Goal: Transaction & Acquisition: Purchase product/service

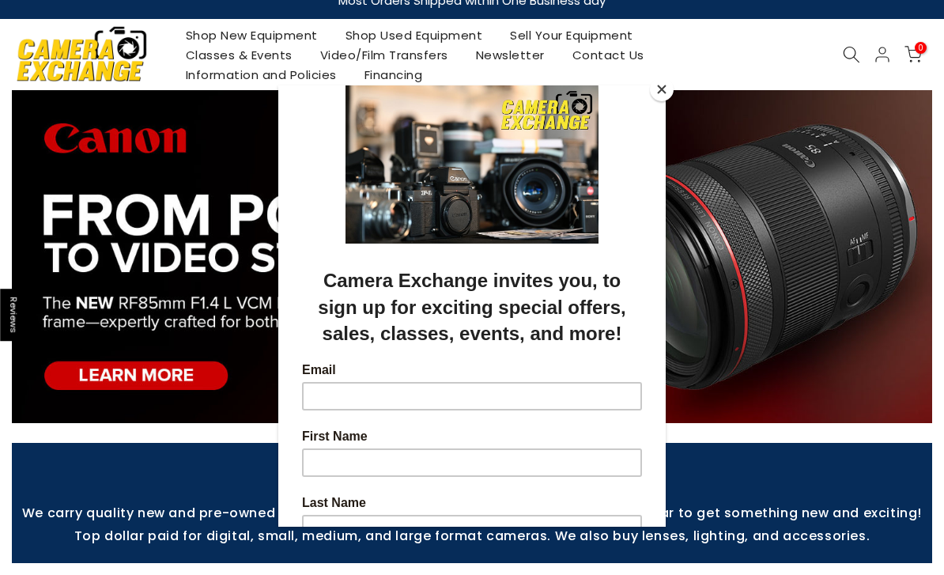
scroll to position [19, 0]
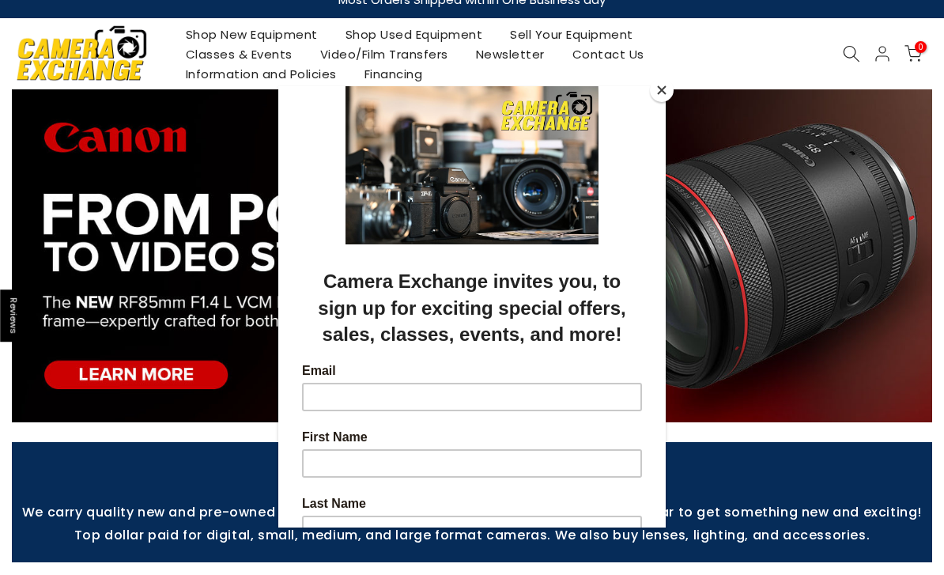
click at [663, 96] on button "Close" at bounding box center [662, 90] width 24 height 24
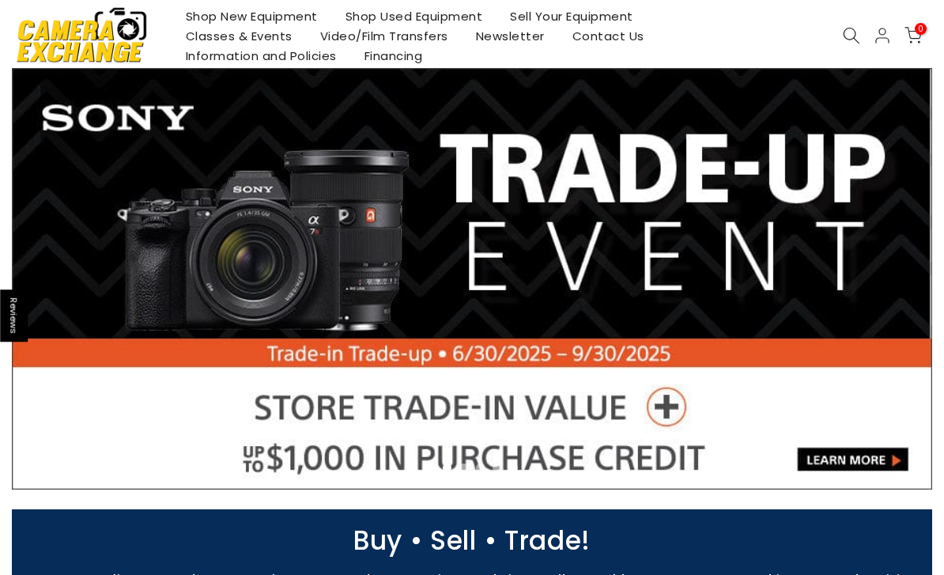
scroll to position [0, 0]
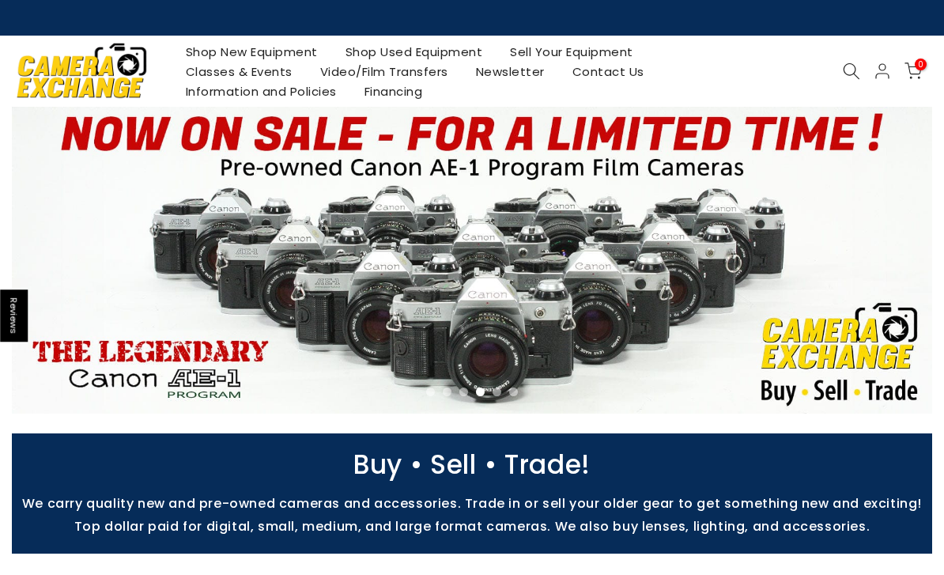
click at [391, 285] on link at bounding box center [472, 260] width 920 height 307
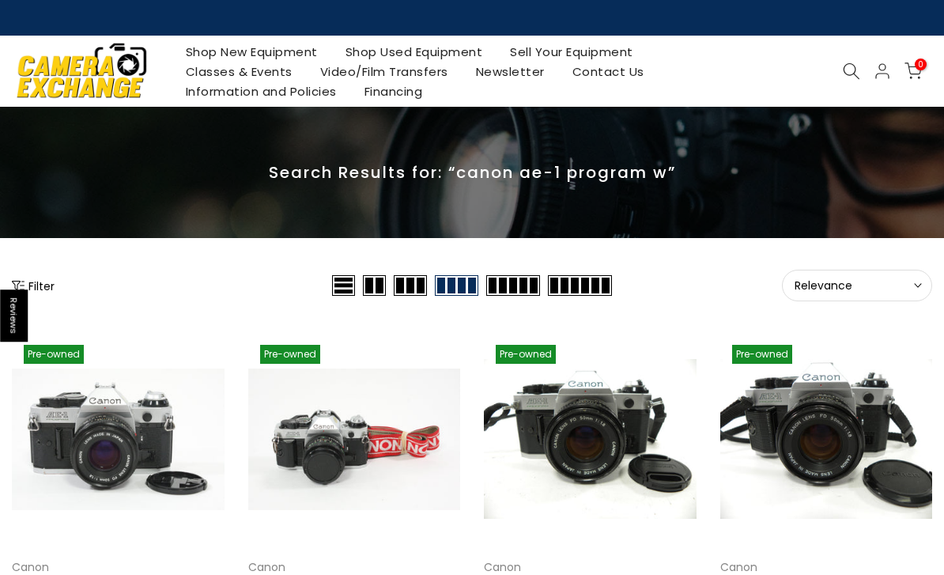
click at [239, 71] on link "Classes & Events" at bounding box center [239, 72] width 134 height 20
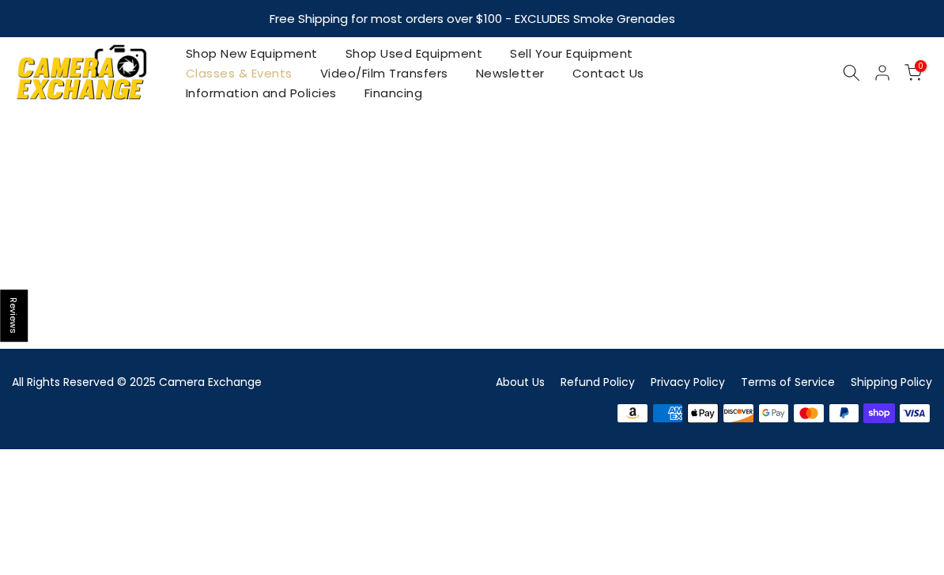
click at [414, 55] on link "Shop Used Equipment" at bounding box center [413, 53] width 165 height 20
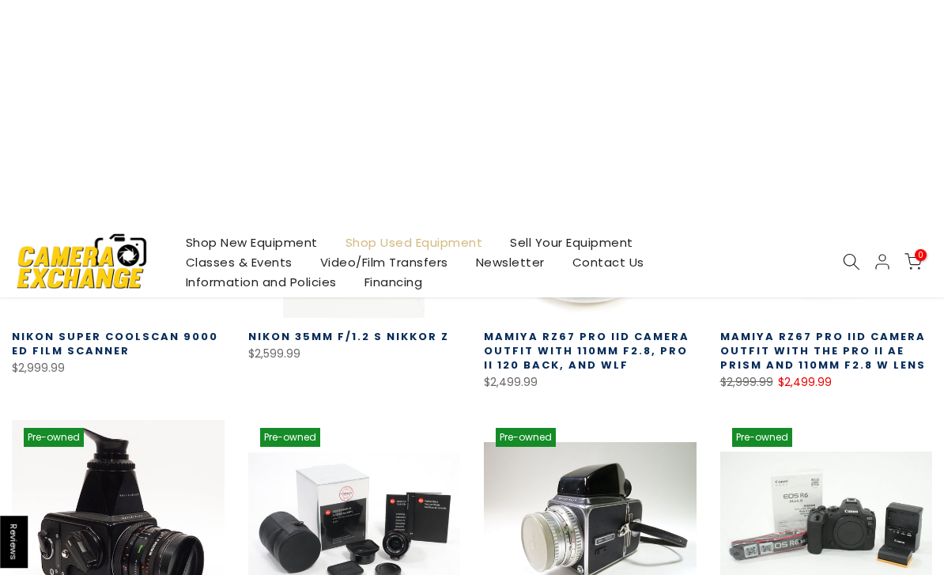
scroll to position [125, 0]
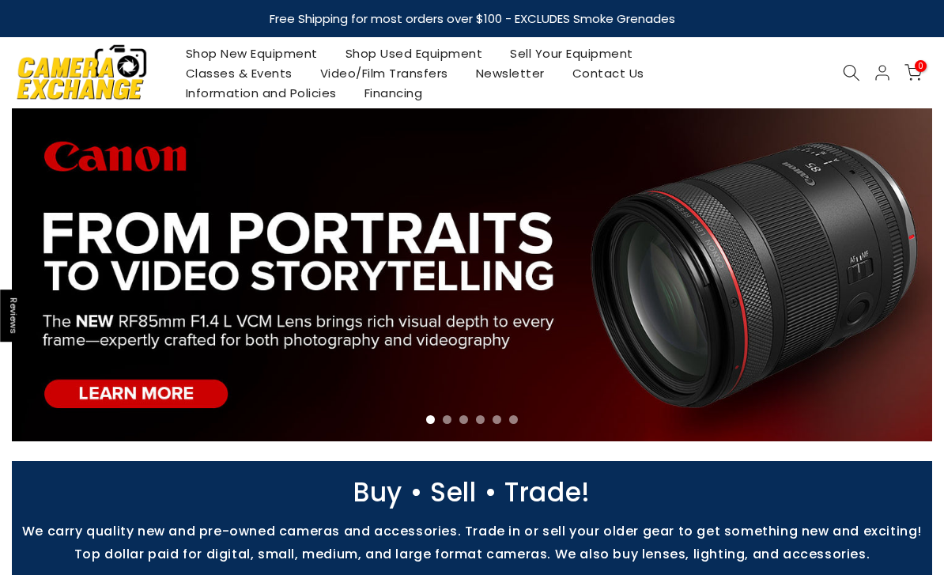
click at [383, 54] on link "Shop Used Equipment" at bounding box center [413, 53] width 165 height 20
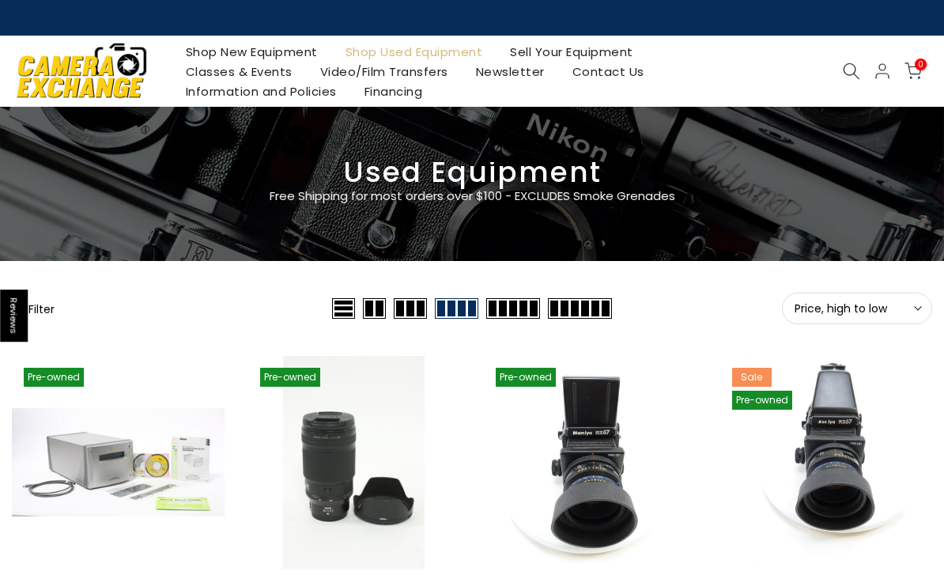
click at [42, 311] on button "Filter" at bounding box center [33, 308] width 43 height 16
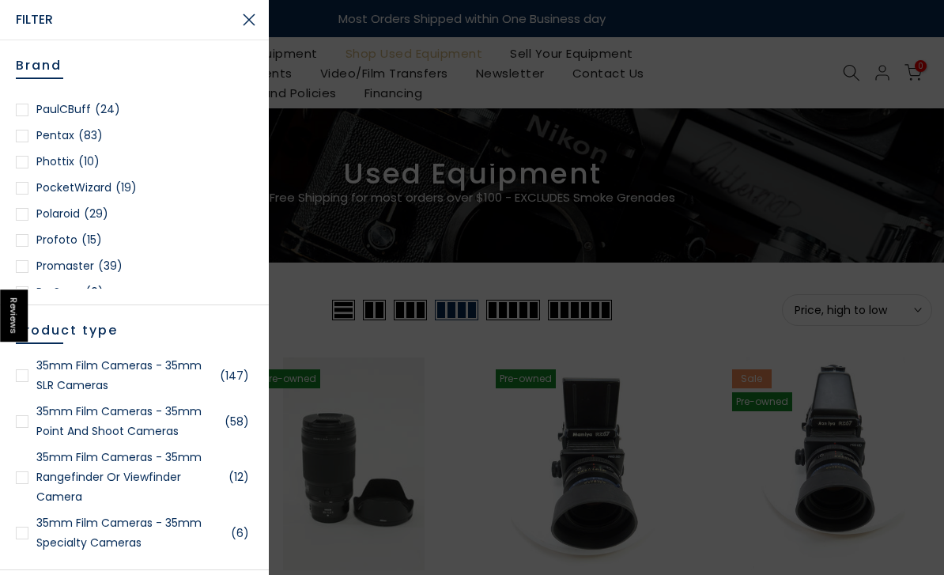
scroll to position [1530, 0]
click at [25, 136] on div at bounding box center [22, 136] width 13 height 13
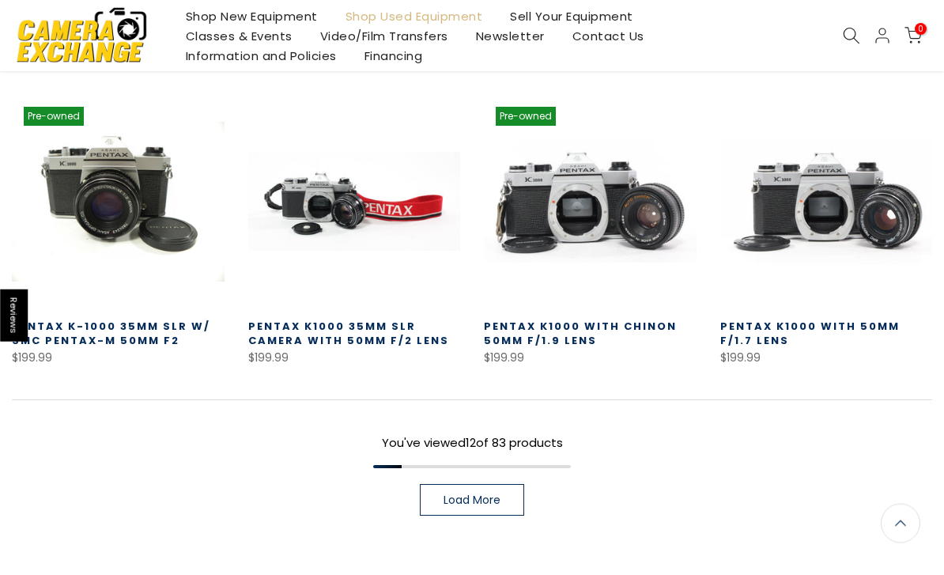
scroll to position [931, 0]
click at [517, 500] on link "Load More" at bounding box center [472, 500] width 104 height 32
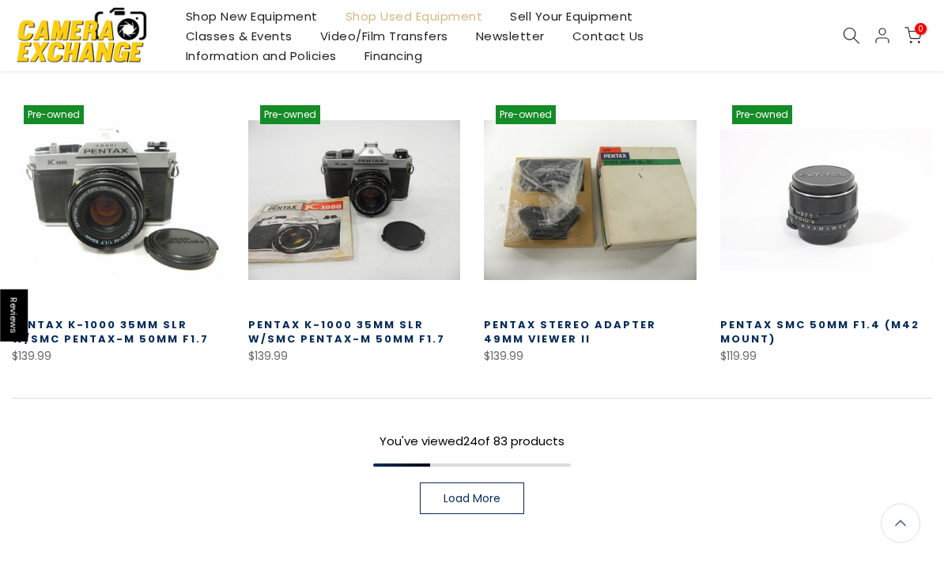
scroll to position [1850, 0]
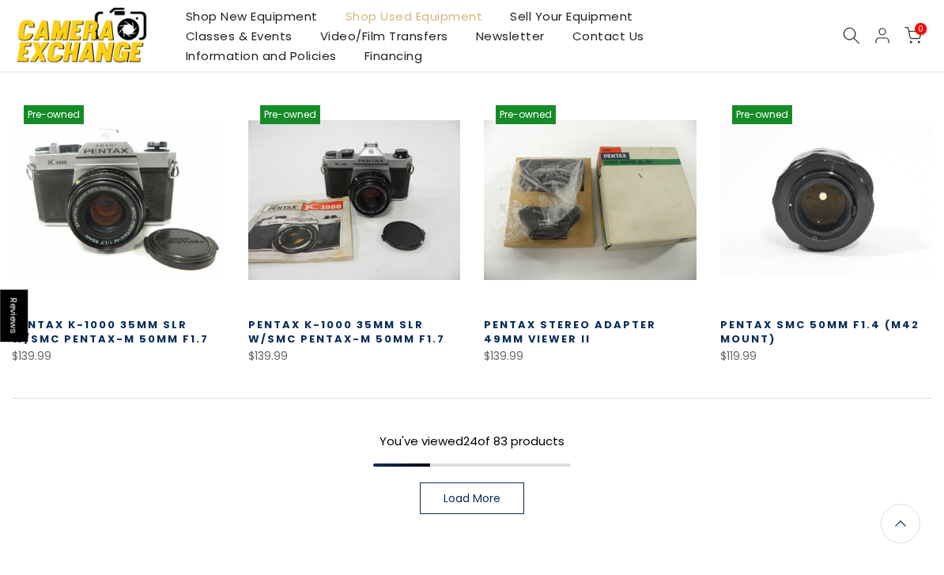
click at [854, 223] on link at bounding box center [826, 199] width 213 height 213
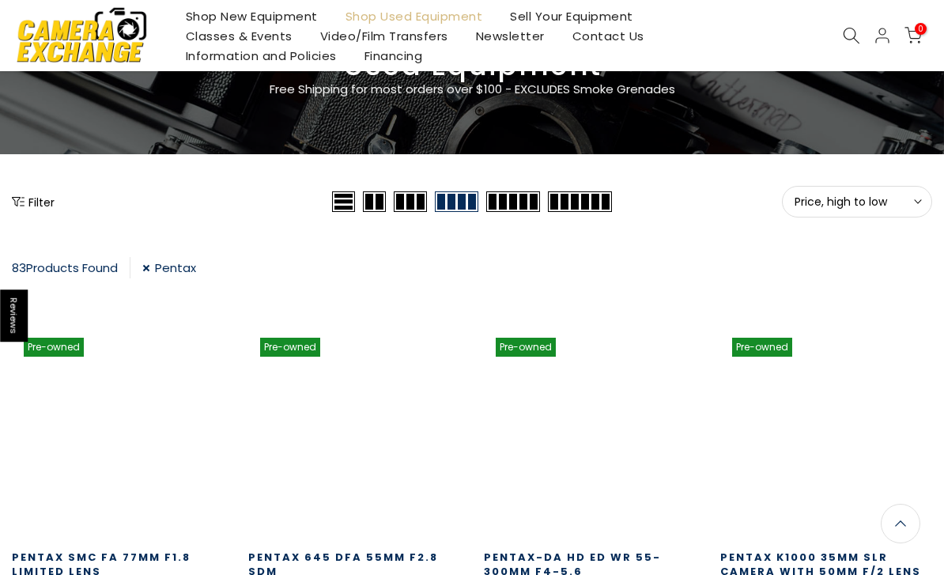
scroll to position [1901, 0]
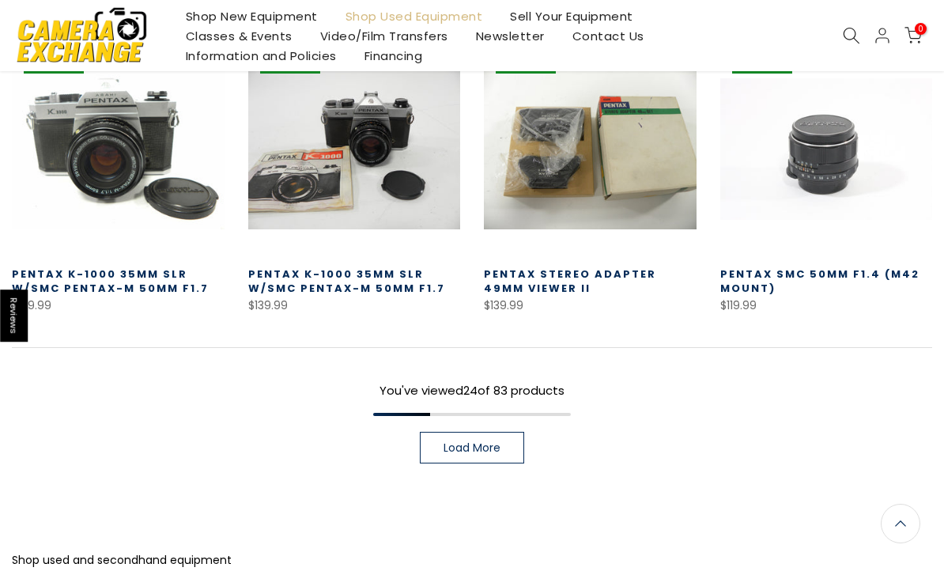
click at [481, 455] on link "Load More" at bounding box center [472, 448] width 104 height 32
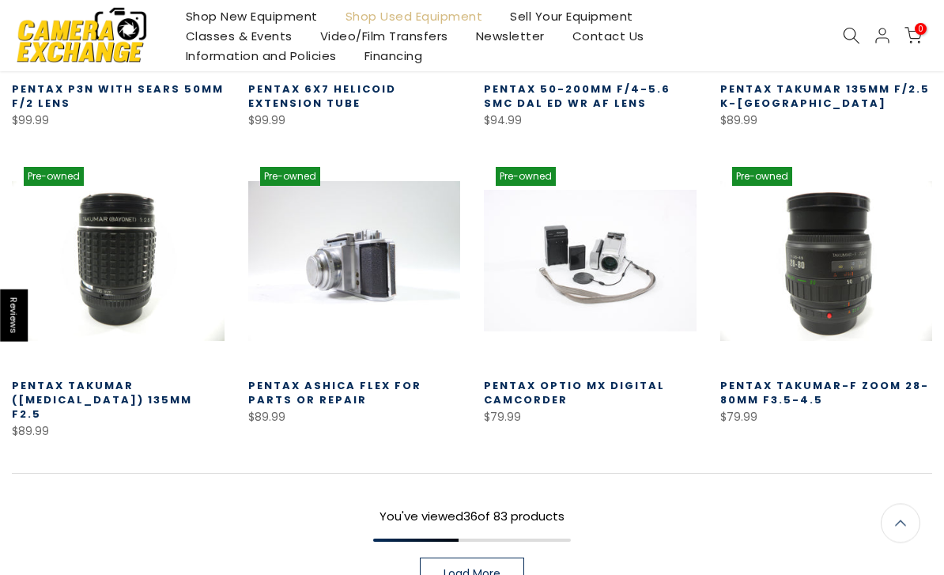
scroll to position [2690, 0]
click at [444, 568] on span "Load More" at bounding box center [472, 573] width 57 height 11
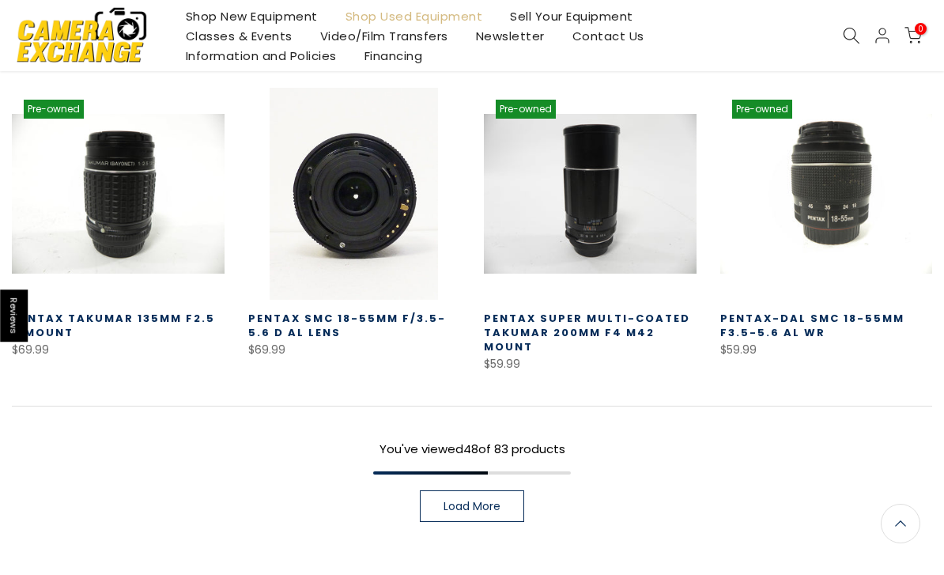
scroll to position [3677, 0]
click at [468, 500] on span "Load More" at bounding box center [472, 505] width 57 height 11
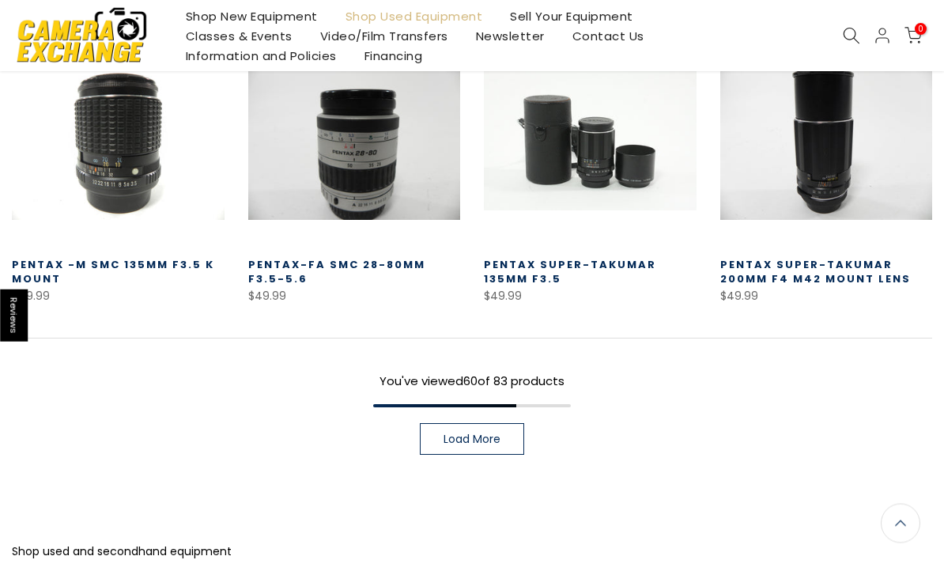
scroll to position [4704, 0]
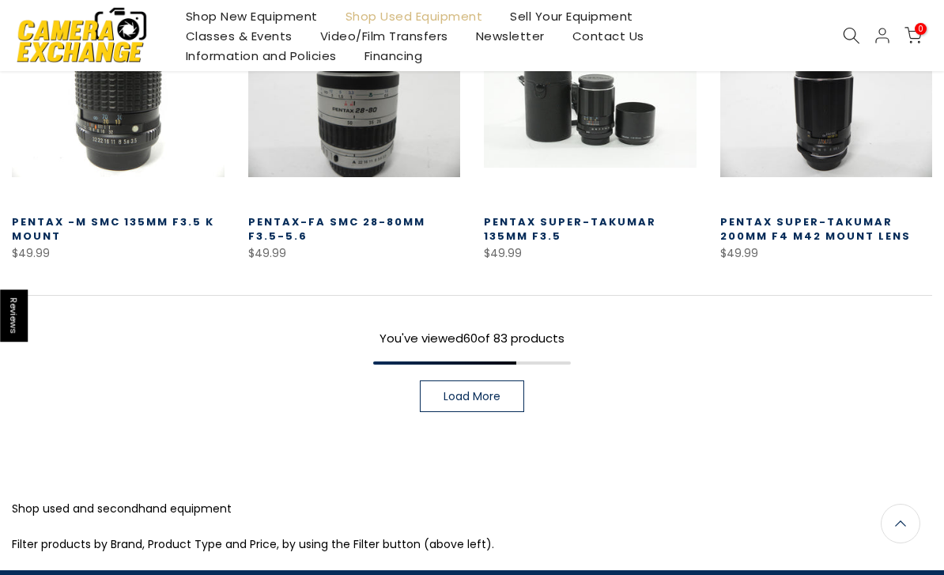
click at [438, 380] on link "Load More" at bounding box center [472, 396] width 104 height 32
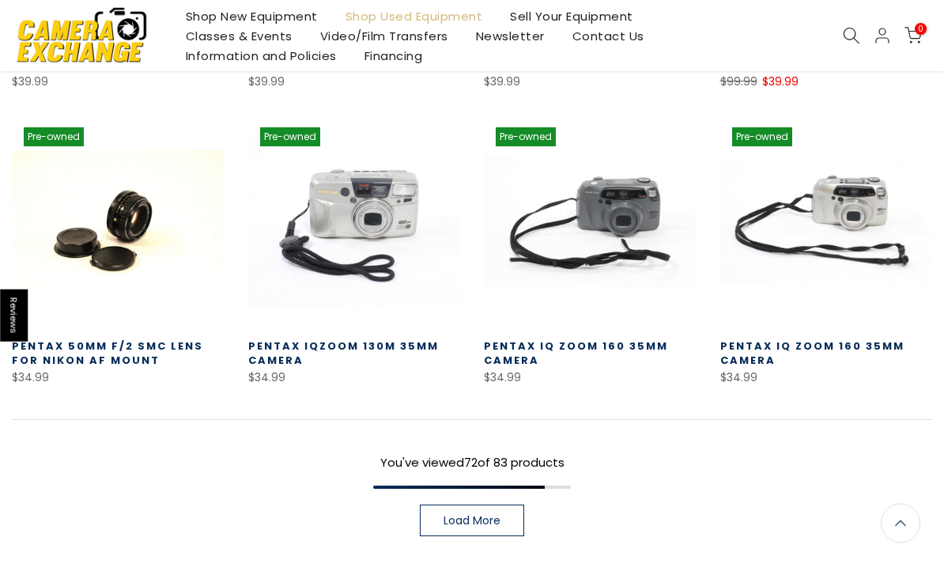
scroll to position [5493, 0]
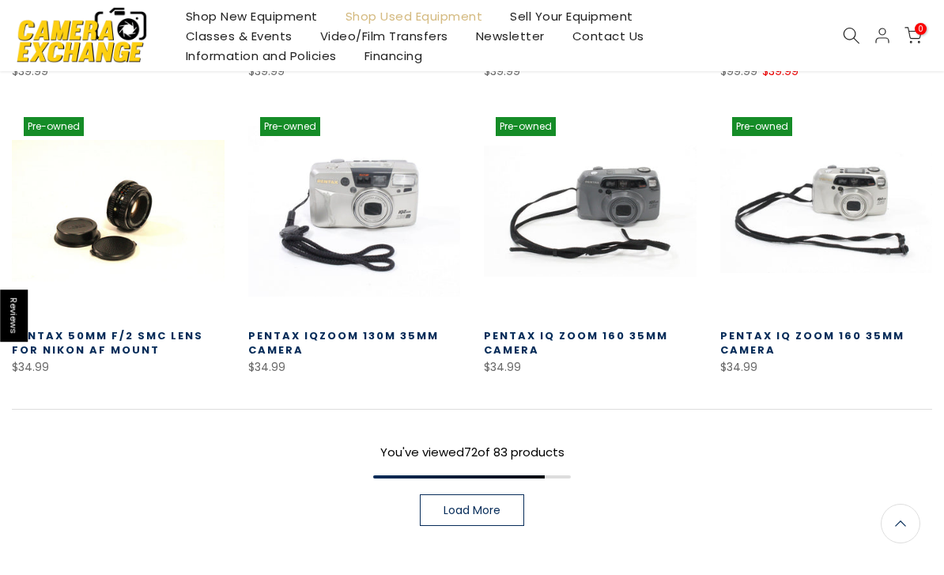
click at [459, 504] on span "Load More" at bounding box center [472, 509] width 57 height 11
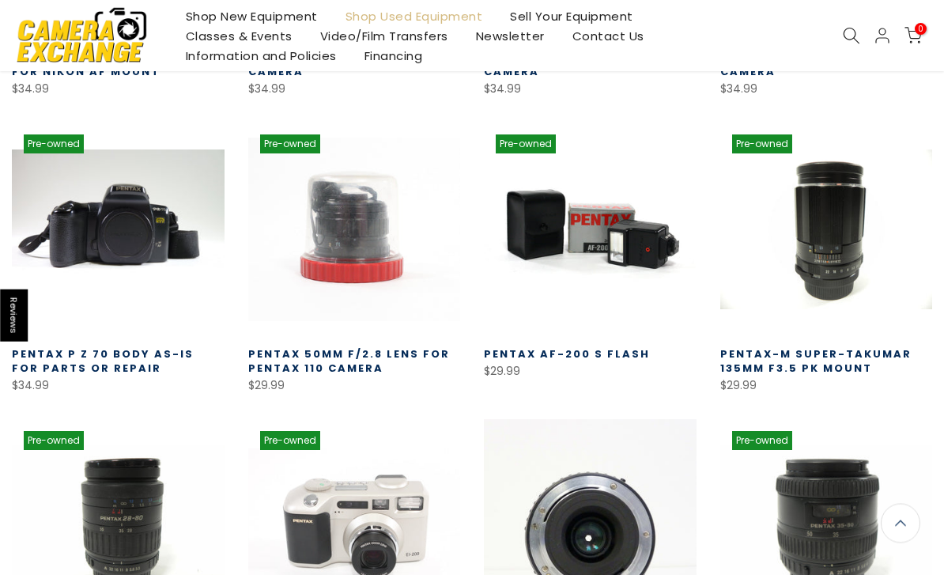
scroll to position [5771, 0]
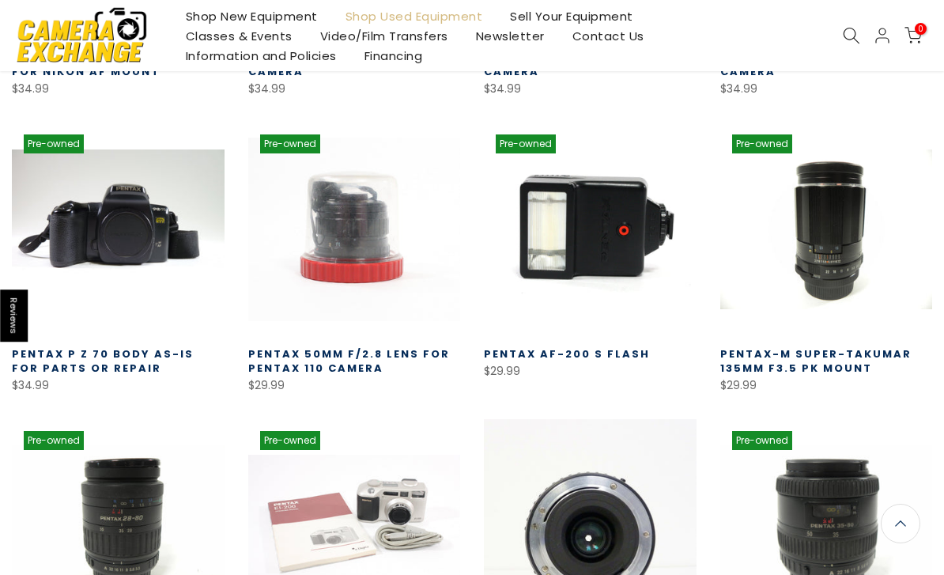
click at [640, 213] on link at bounding box center [590, 229] width 213 height 213
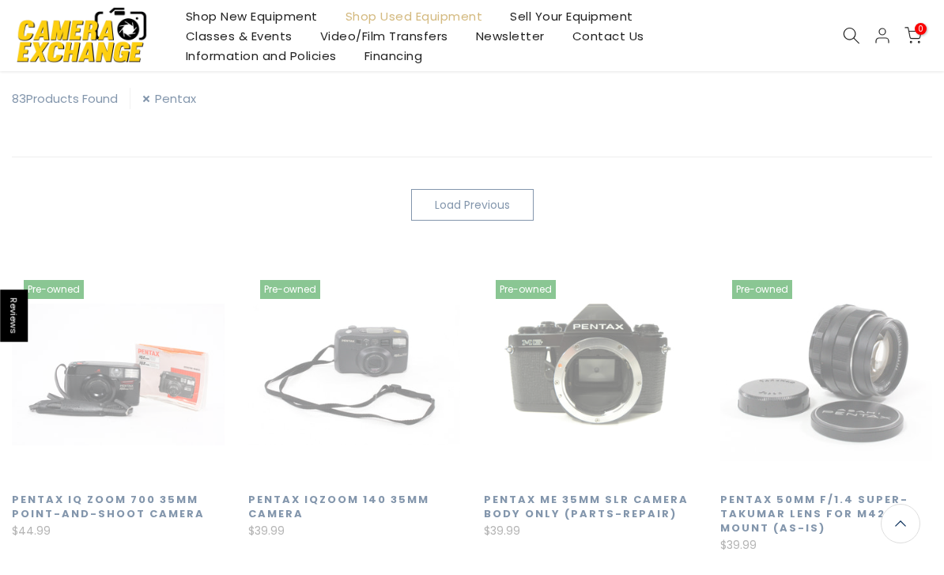
scroll to position [278, 0]
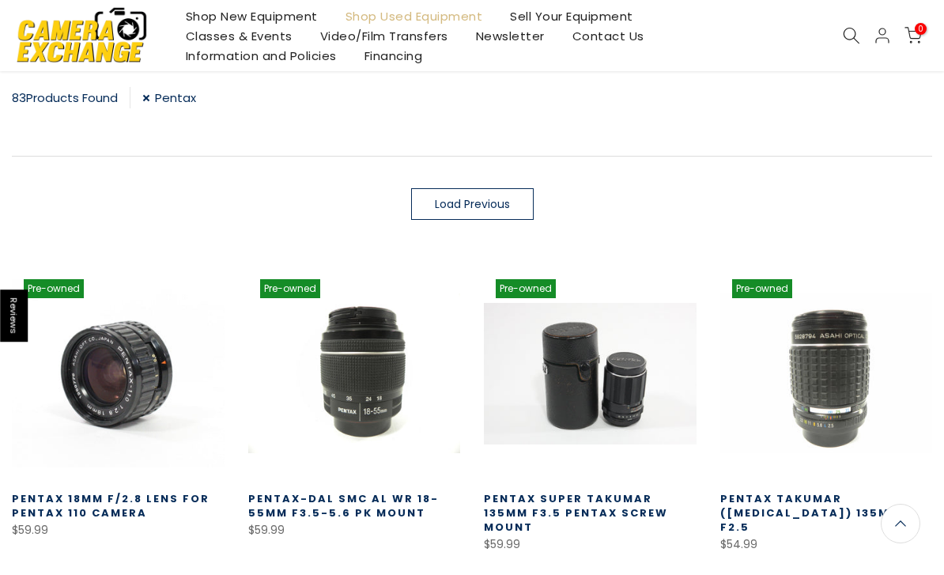
click at [151, 100] on link "Pentax" at bounding box center [169, 97] width 54 height 21
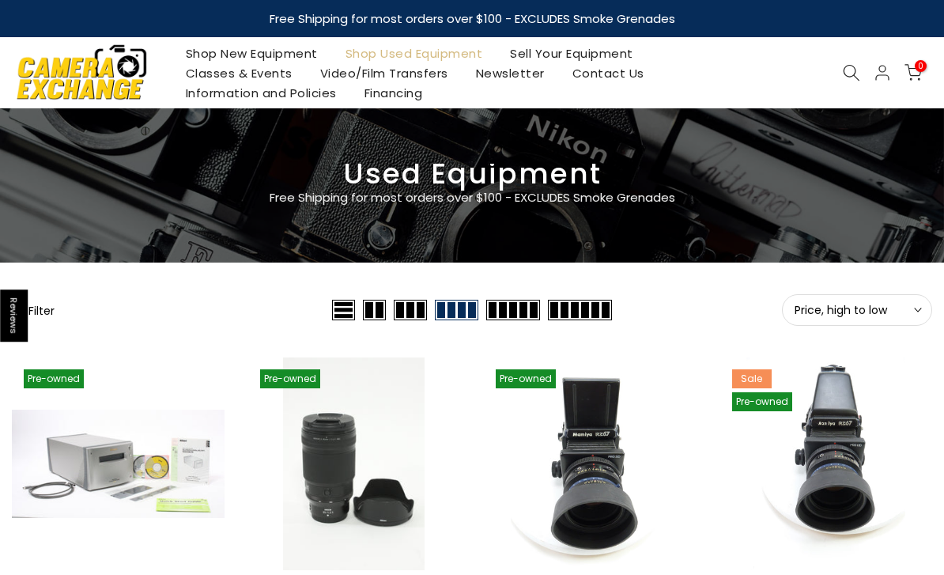
click at [45, 315] on button "Filter" at bounding box center [33, 310] width 43 height 16
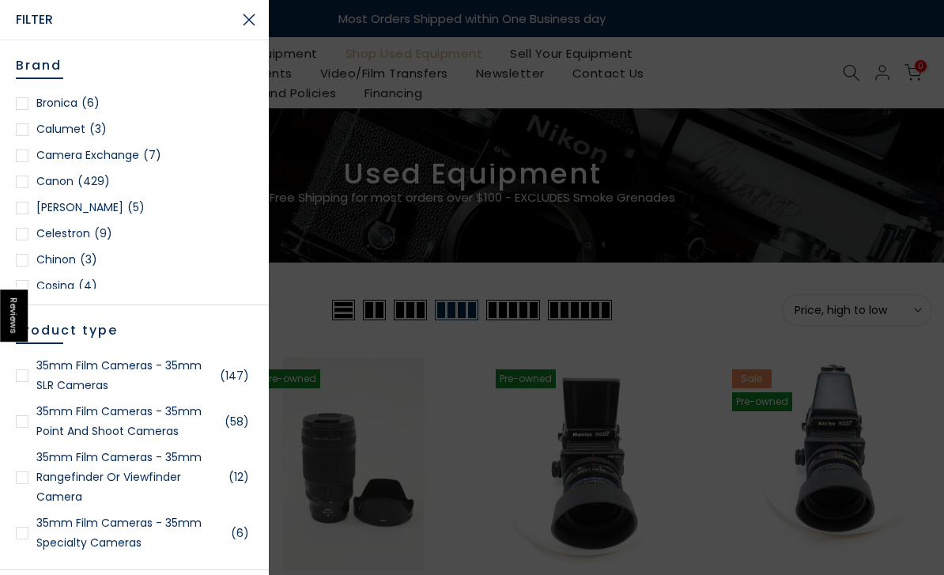
scroll to position [259, 0]
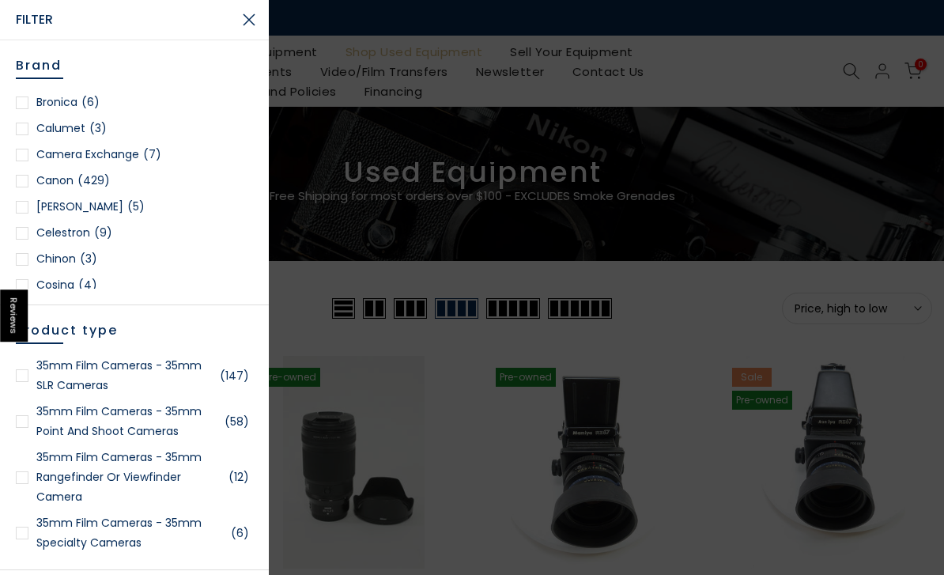
click at [24, 184] on div at bounding box center [22, 181] width 13 height 13
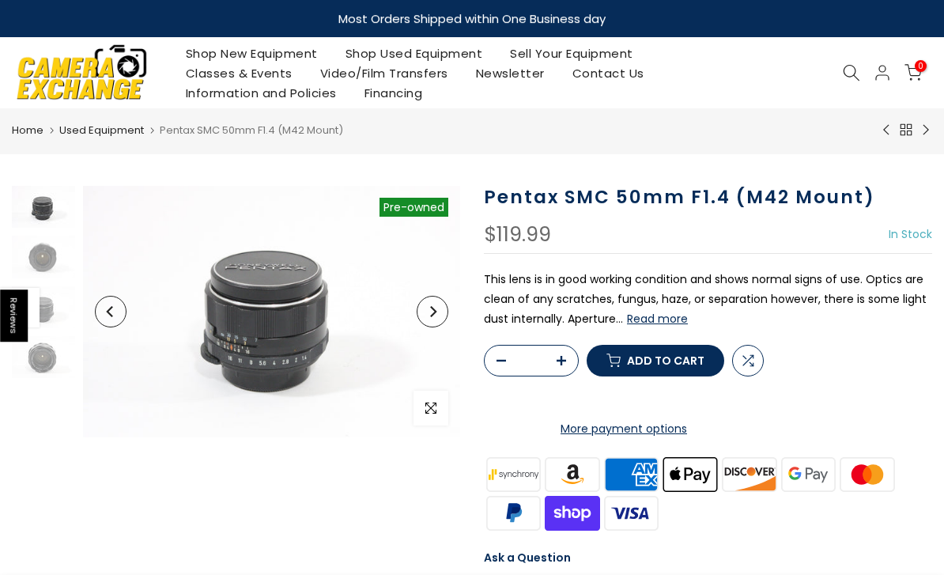
click at [665, 320] on button "Read more" at bounding box center [657, 318] width 61 height 14
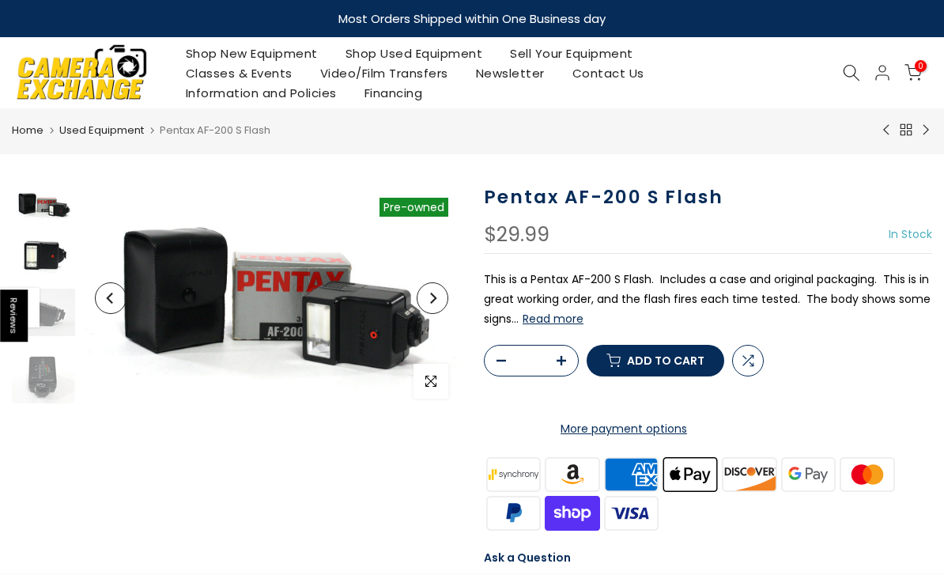
click at [43, 265] on img at bounding box center [43, 257] width 63 height 50
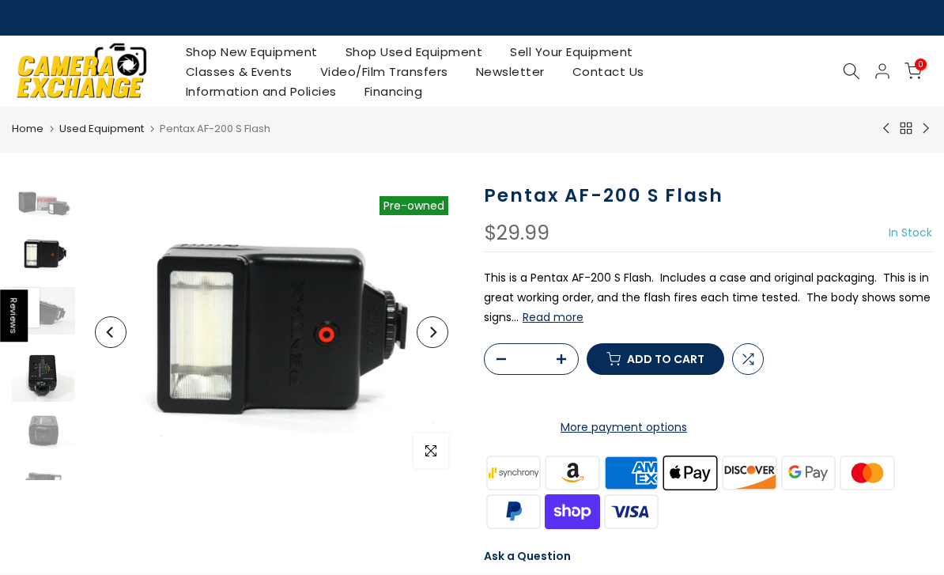
click at [47, 395] on img at bounding box center [43, 371] width 63 height 59
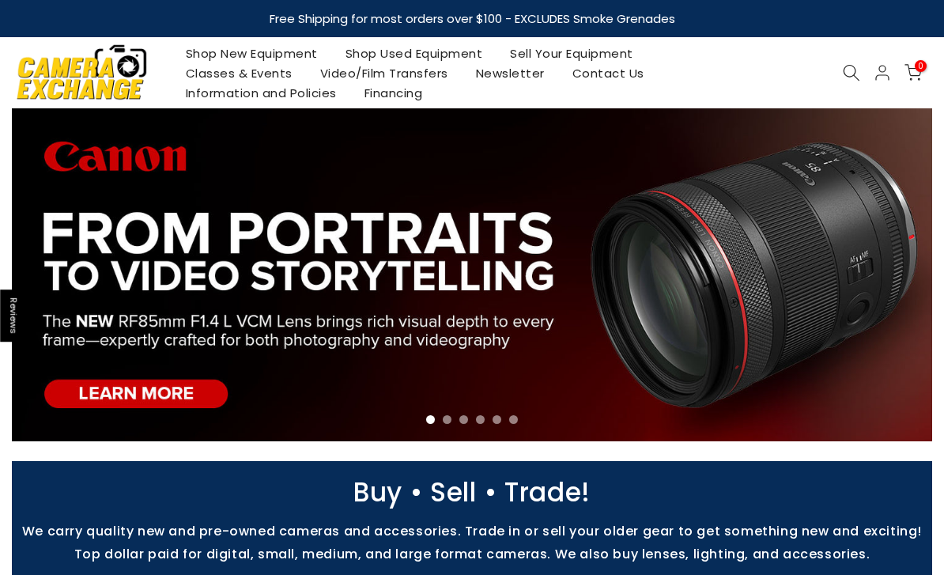
click at [267, 53] on link "Shop New Equipment" at bounding box center [252, 53] width 160 height 20
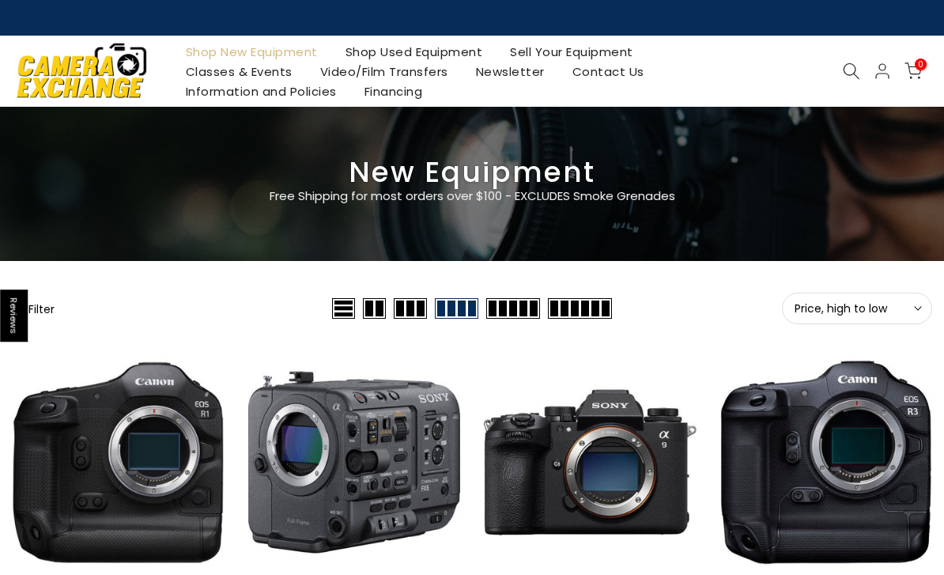
click at [893, 314] on span "Price, high to low" at bounding box center [857, 308] width 125 height 14
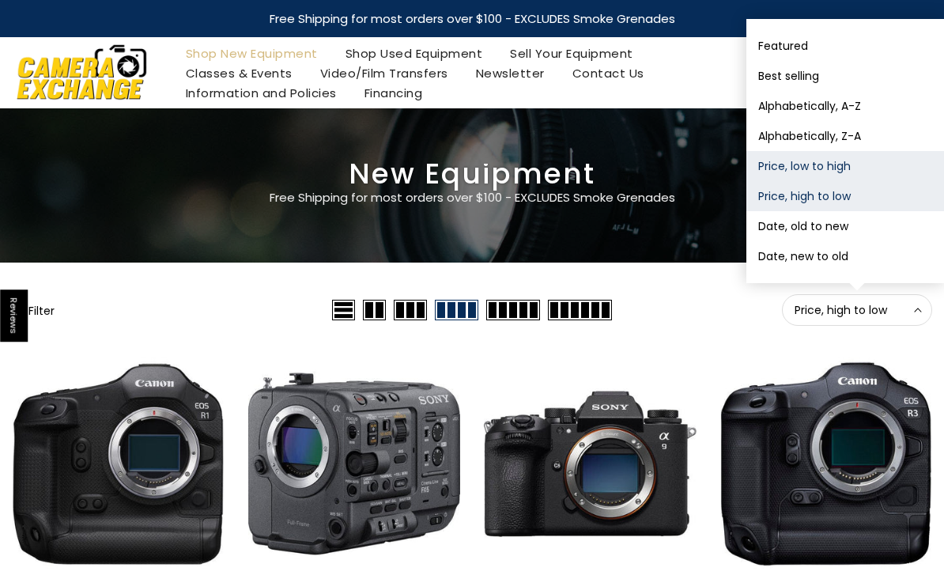
click at [849, 168] on button "Price, low to high" at bounding box center [845, 166] width 198 height 30
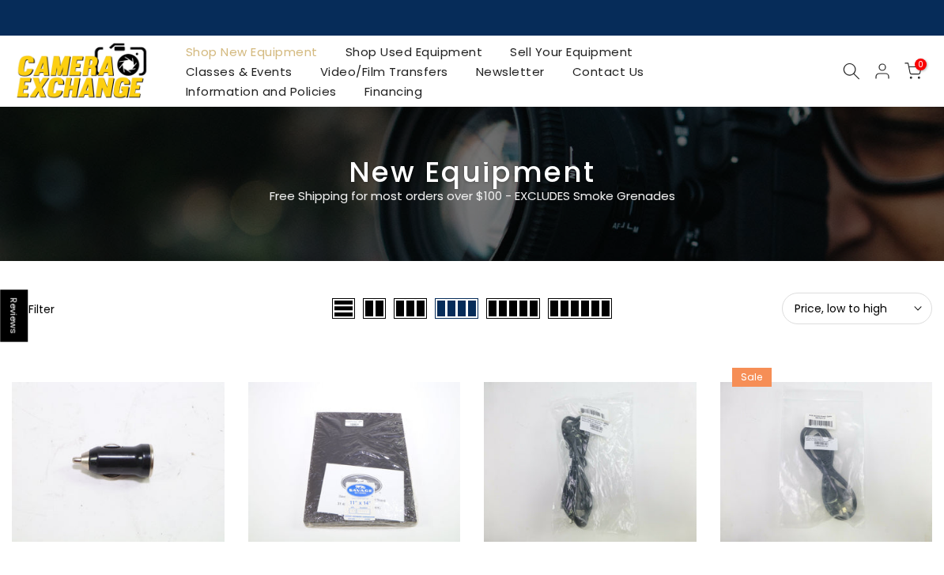
click at [387, 67] on link "Video/Film Transfers" at bounding box center [384, 72] width 156 height 20
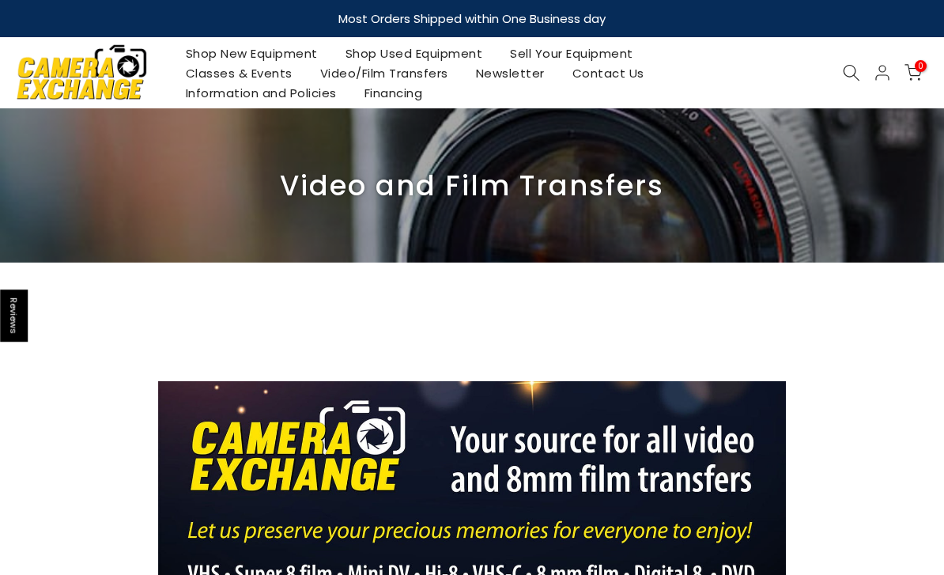
click at [217, 52] on link "Shop New Equipment" at bounding box center [252, 53] width 160 height 20
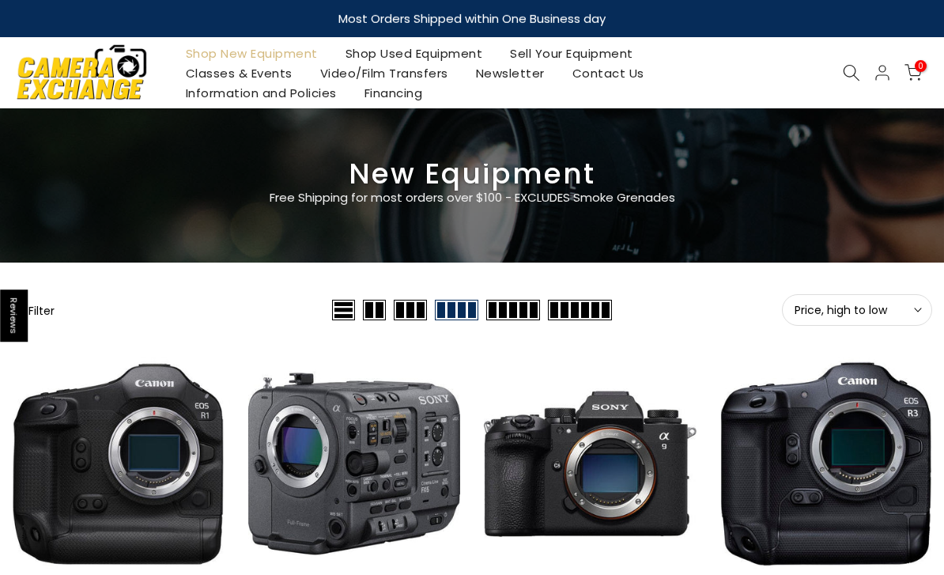
click at [427, 48] on link "Shop Used Equipment" at bounding box center [413, 53] width 165 height 20
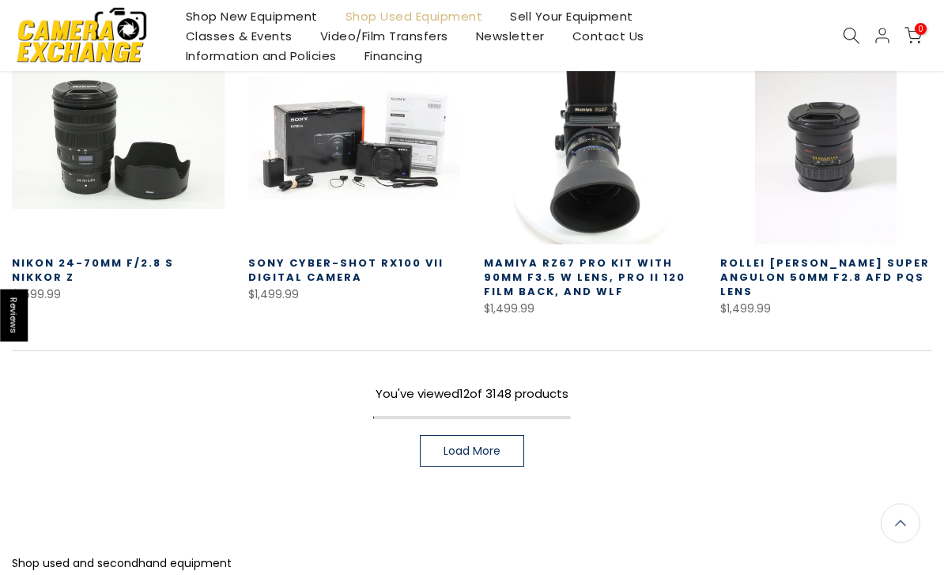
scroll to position [961, 0]
click at [503, 459] on link "Load More" at bounding box center [472, 451] width 104 height 32
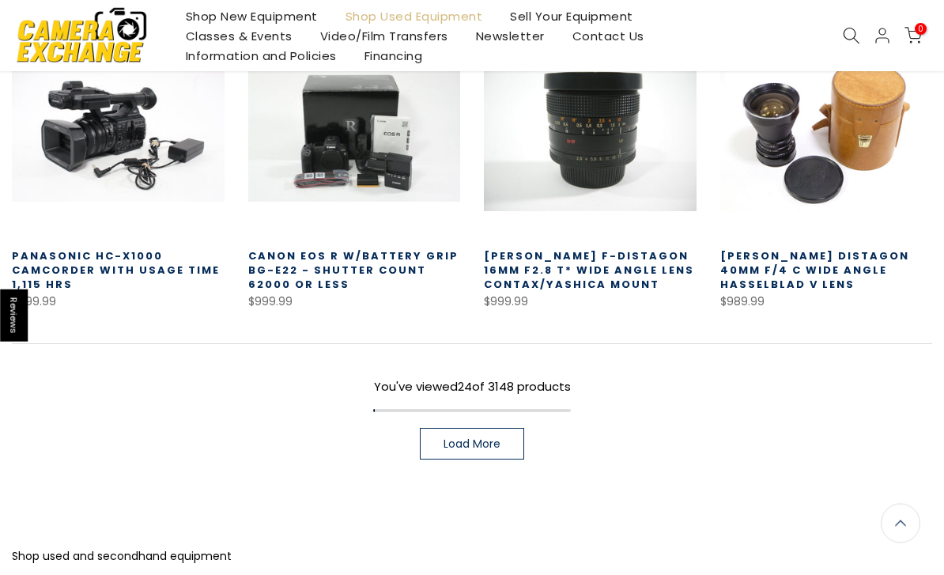
scroll to position [1899, 0]
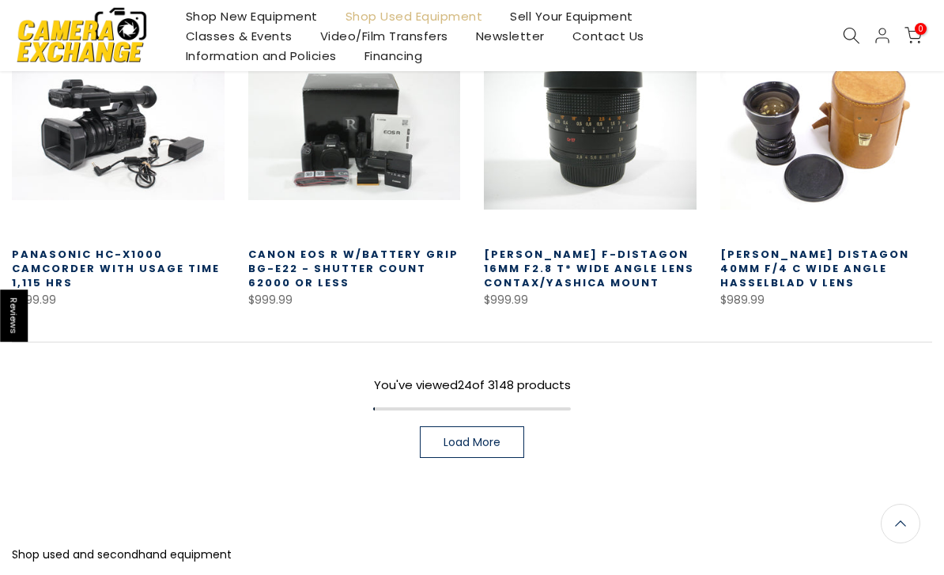
click at [489, 440] on span "Load More" at bounding box center [472, 441] width 57 height 11
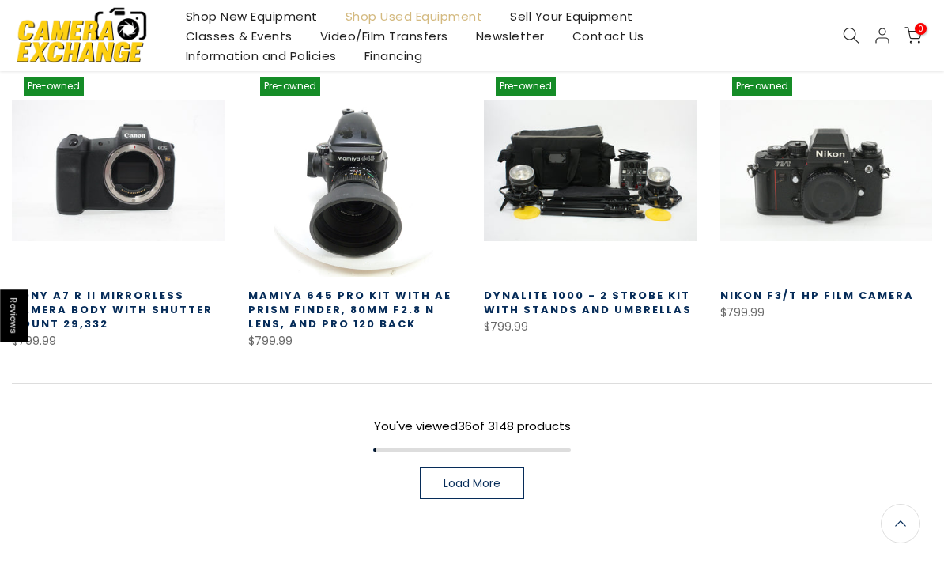
scroll to position [2922, 0]
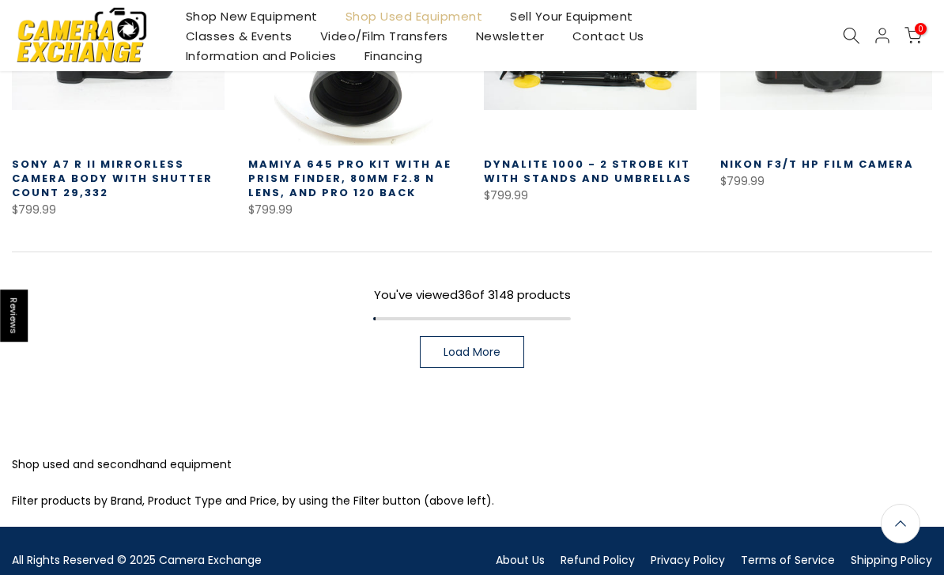
click at [470, 349] on span "Load More" at bounding box center [472, 351] width 57 height 11
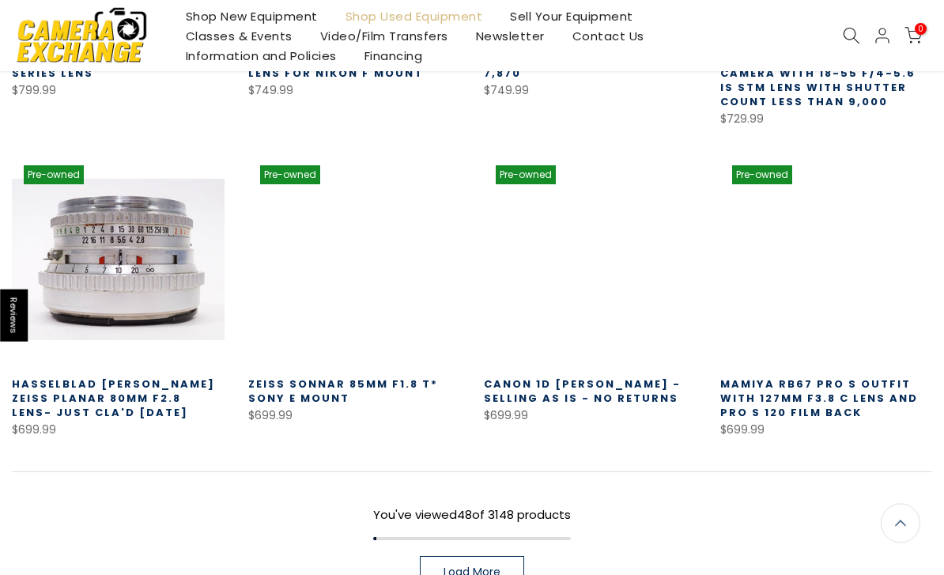
scroll to position [3660, 0]
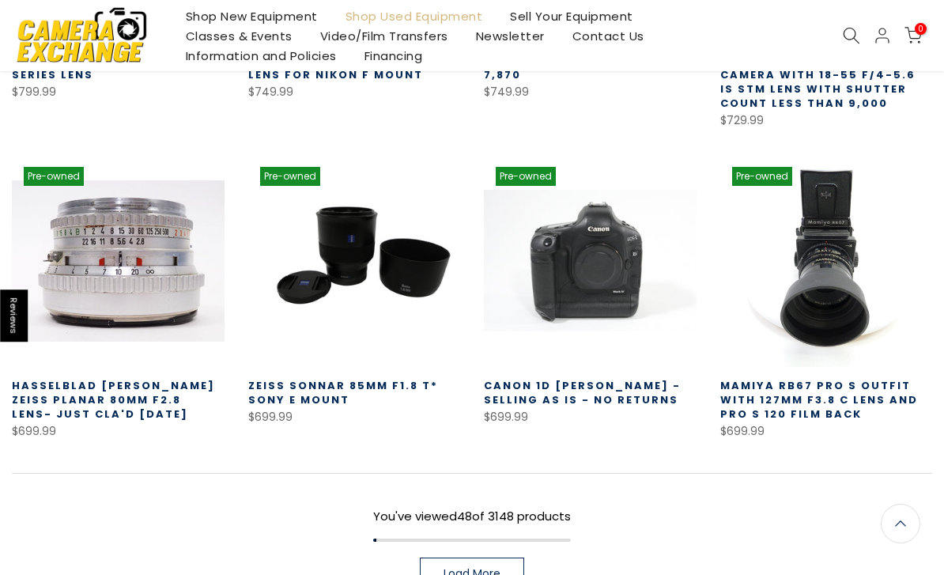
click at [481, 574] on span "Load More" at bounding box center [472, 573] width 57 height 11
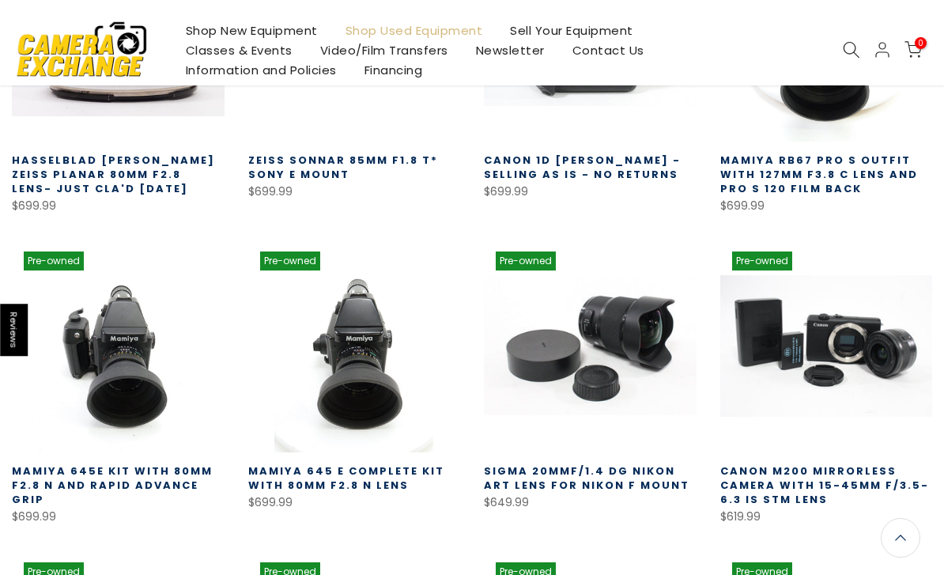
scroll to position [3679, 0]
